Goal: Task Accomplishment & Management: Complete application form

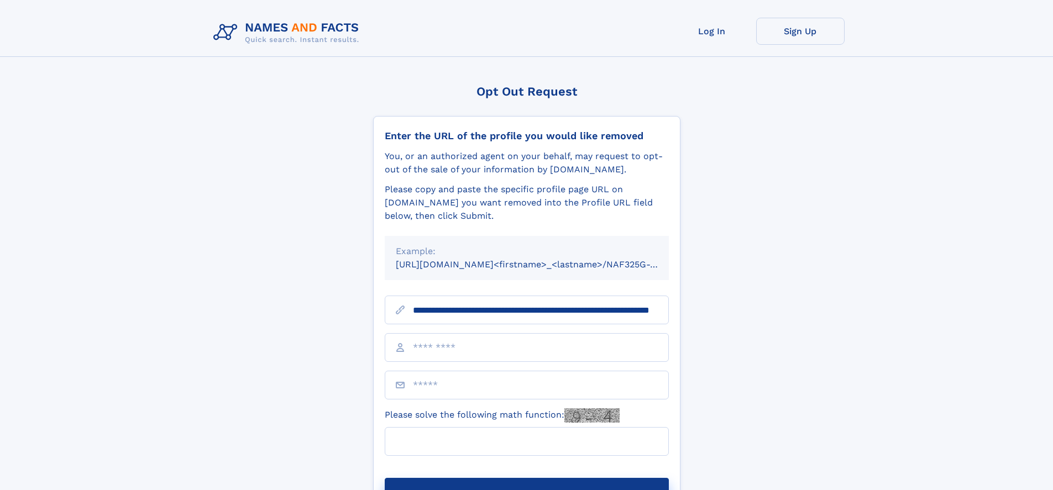
scroll to position [0, 98]
type input "**********"
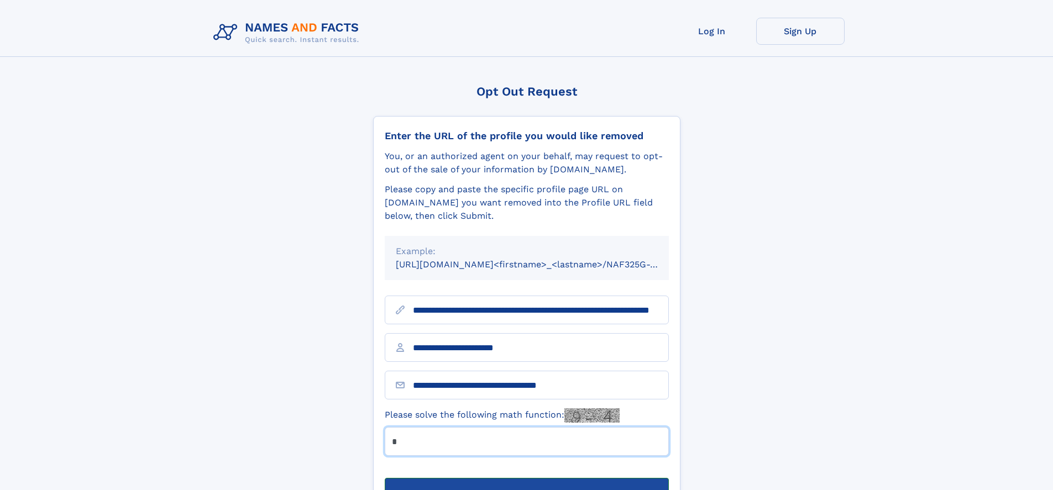
type input "*"
click at [526, 478] on button "Submit Opt Out Request" at bounding box center [527, 495] width 284 height 35
